Goal: Information Seeking & Learning: Learn about a topic

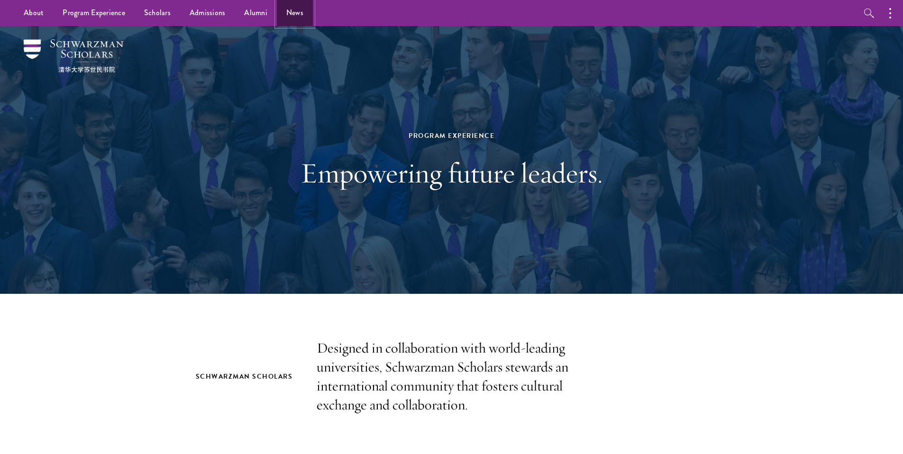
click at [299, 18] on link "News" at bounding box center [295, 13] width 36 height 26
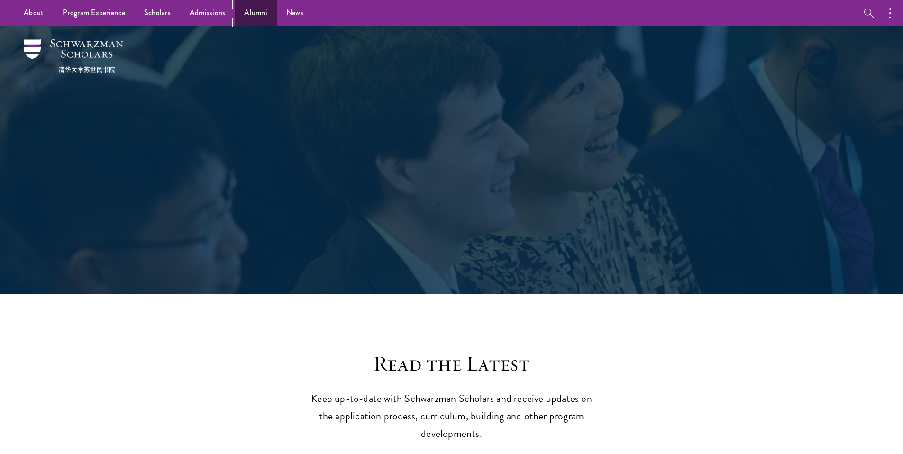
click at [256, 17] on link "Alumni" at bounding box center [256, 13] width 42 height 26
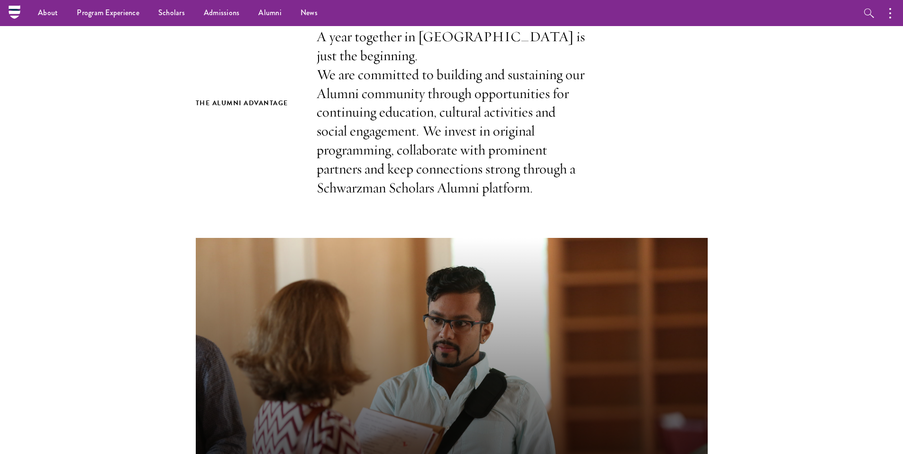
scroll to position [330, 0]
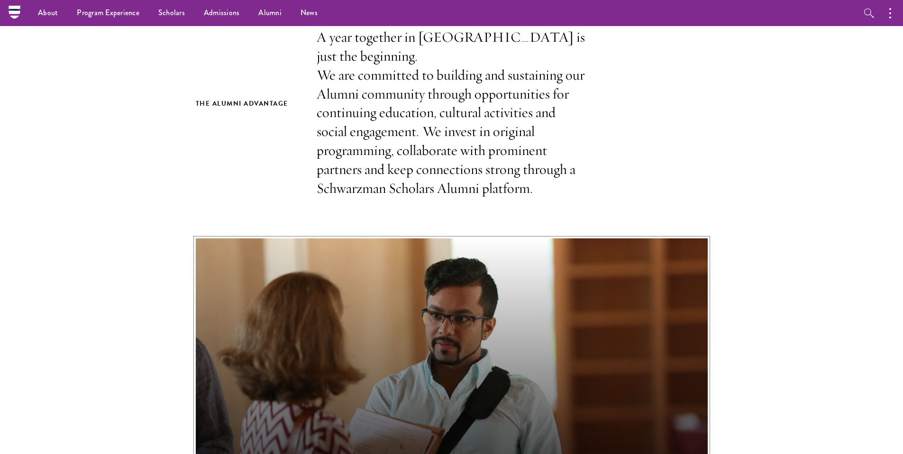
click at [247, 313] on button "Out In the World" at bounding box center [452, 382] width 512 height 288
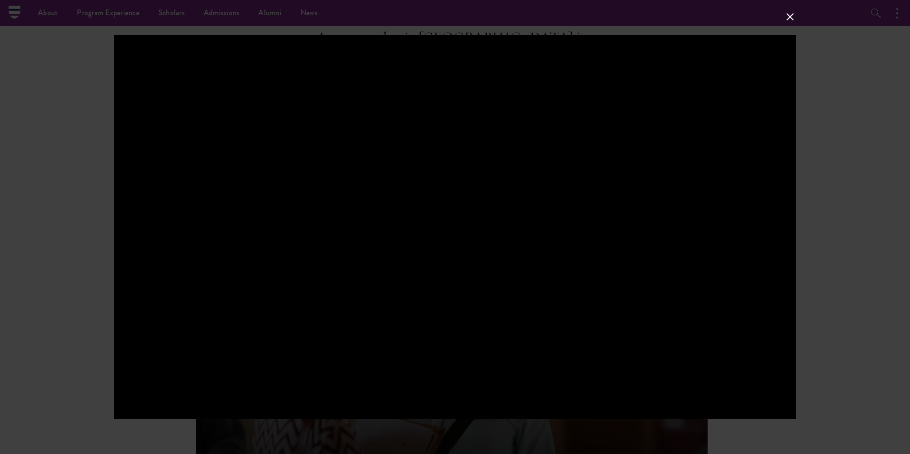
click at [785, 15] on button at bounding box center [790, 17] width 12 height 12
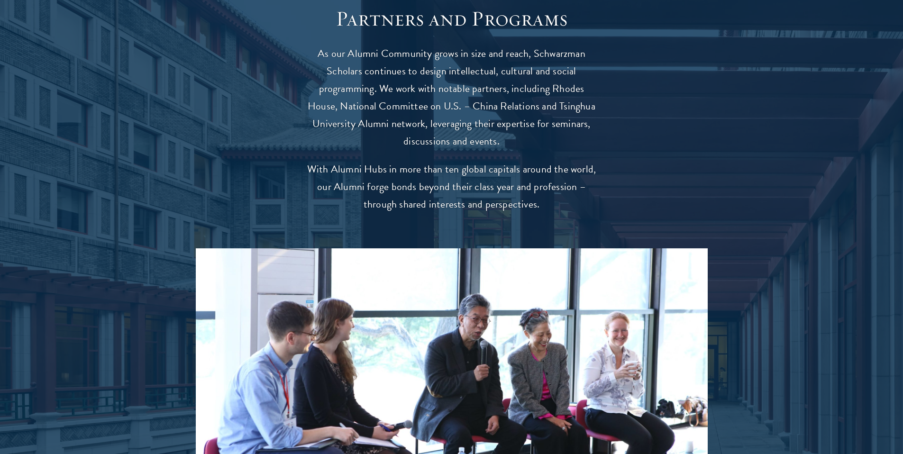
scroll to position [1976, 0]
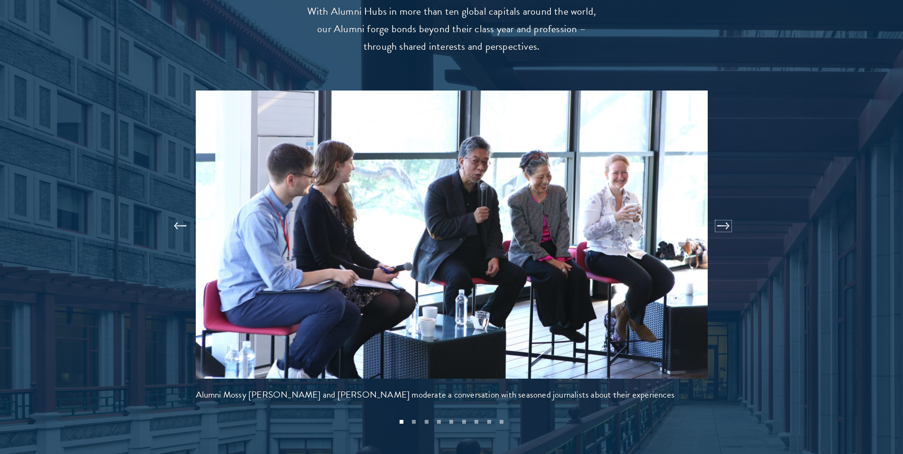
click at [716, 213] on button at bounding box center [723, 226] width 31 height 27
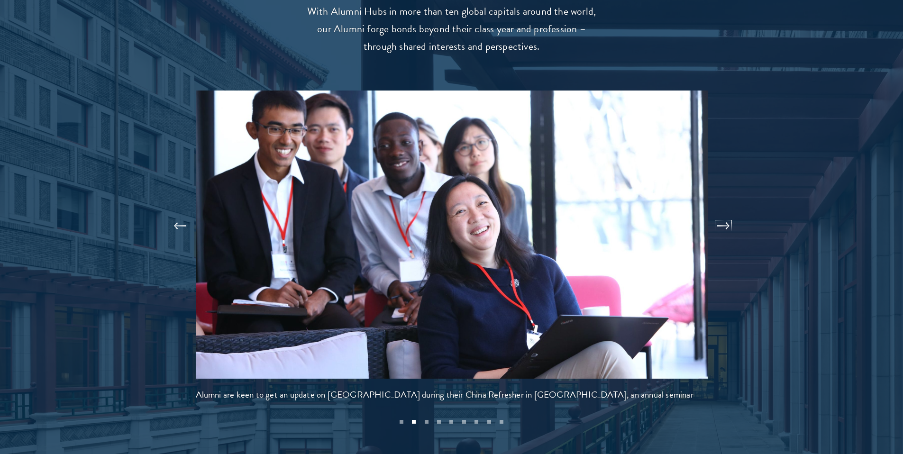
click at [716, 213] on button at bounding box center [723, 226] width 31 height 27
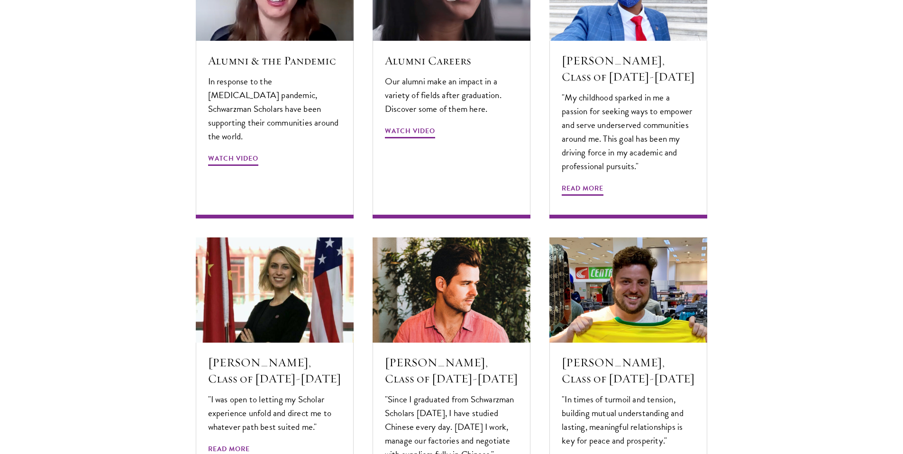
click at [593, 168] on div "Alumni Stories Nuanced thinkers. Creative problem solvers. Global citizens. Our…" at bounding box center [452, 147] width 512 height 738
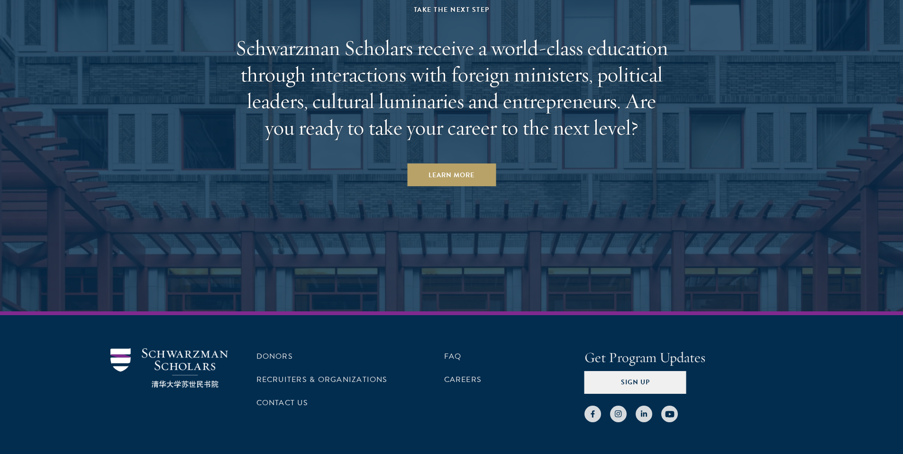
scroll to position [4147, 0]
